Goal: Check status: Check status

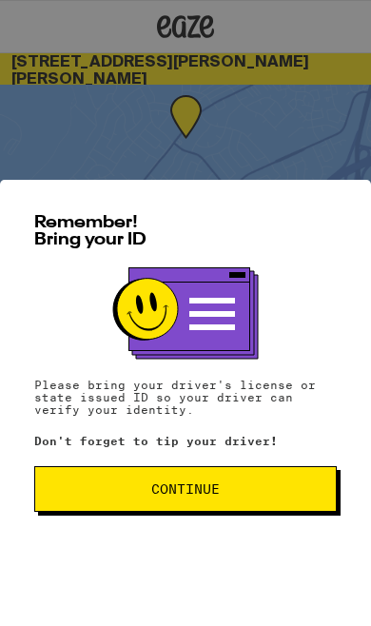
click at [287, 461] on div "Remember! Bring your ID Please bring your driver's license or state issued ID s…" at bounding box center [185, 403] width 371 height 446
click at [302, 497] on button "Continue" at bounding box center [185, 489] width 302 height 46
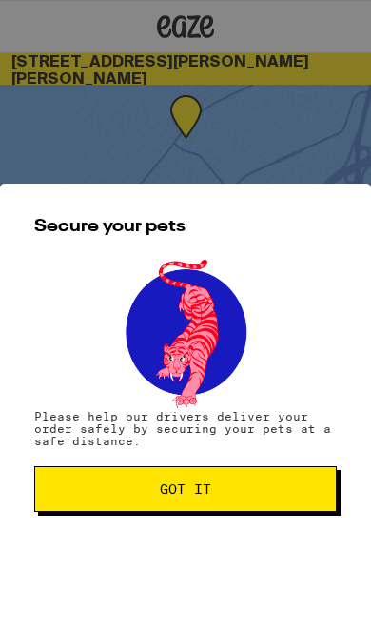
click at [300, 496] on button "Got it" at bounding box center [185, 489] width 302 height 46
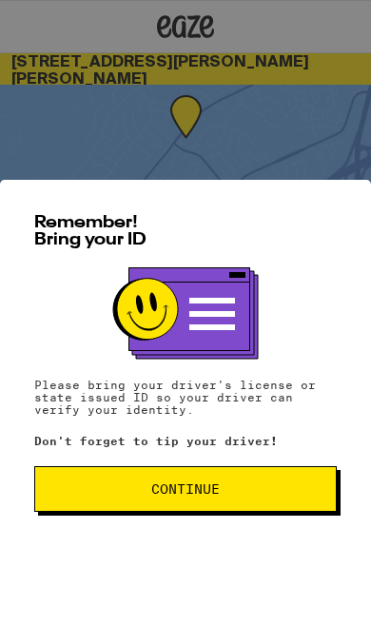
click at [260, 499] on button "Continue" at bounding box center [185, 489] width 302 height 46
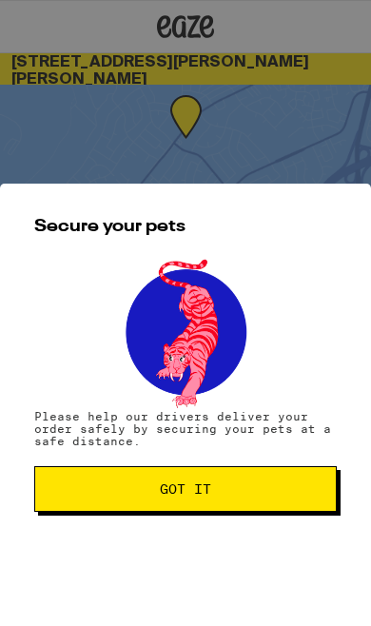
click at [275, 499] on button "Got it" at bounding box center [185, 489] width 302 height 46
